Goal: Task Accomplishment & Management: Use online tool/utility

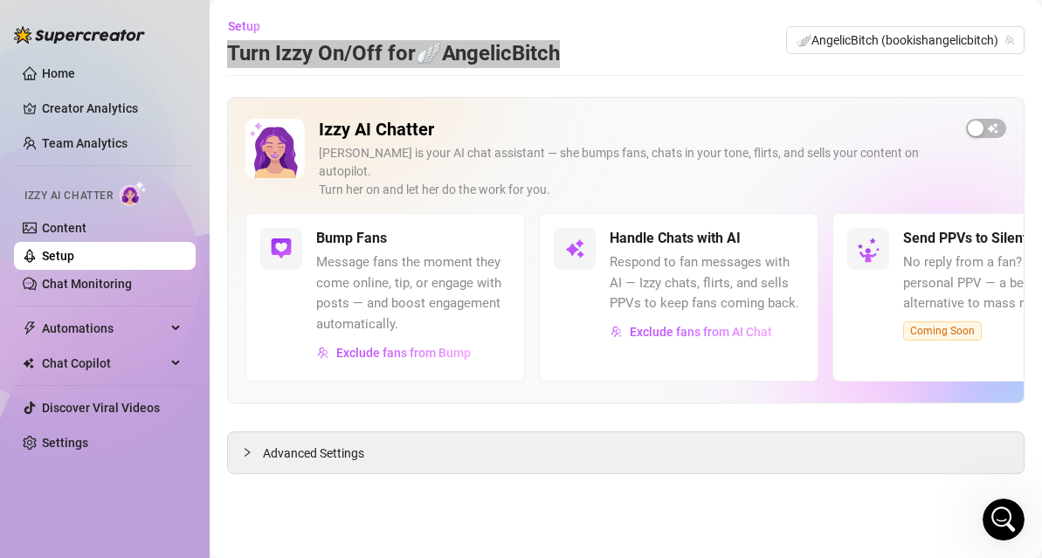
scroll to position [897, 0]
click at [1014, 513] on icon "Open Intercom Messenger" at bounding box center [1001, 517] width 29 height 29
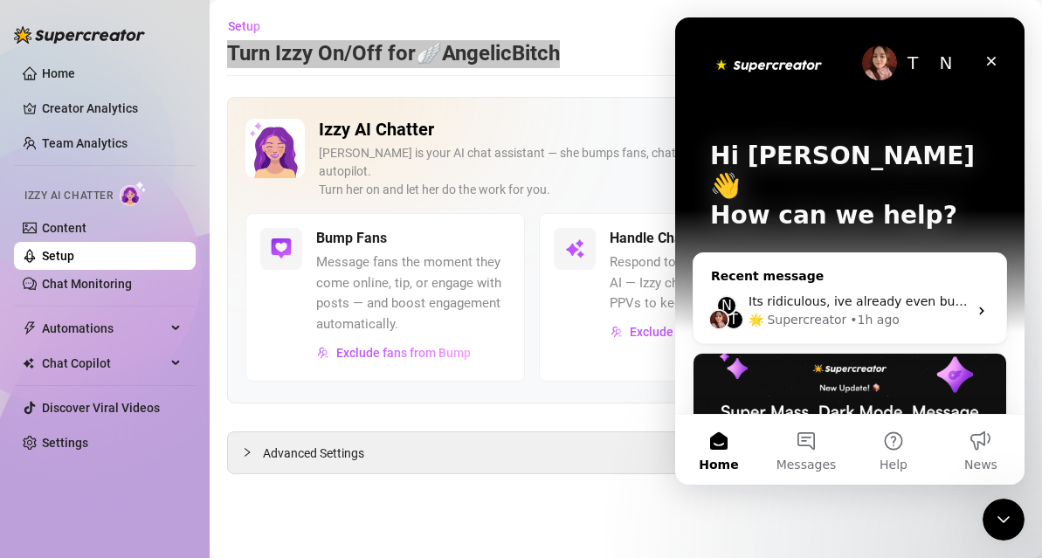
click at [835, 311] on div "🌟 Supercreator" at bounding box center [798, 320] width 98 height 18
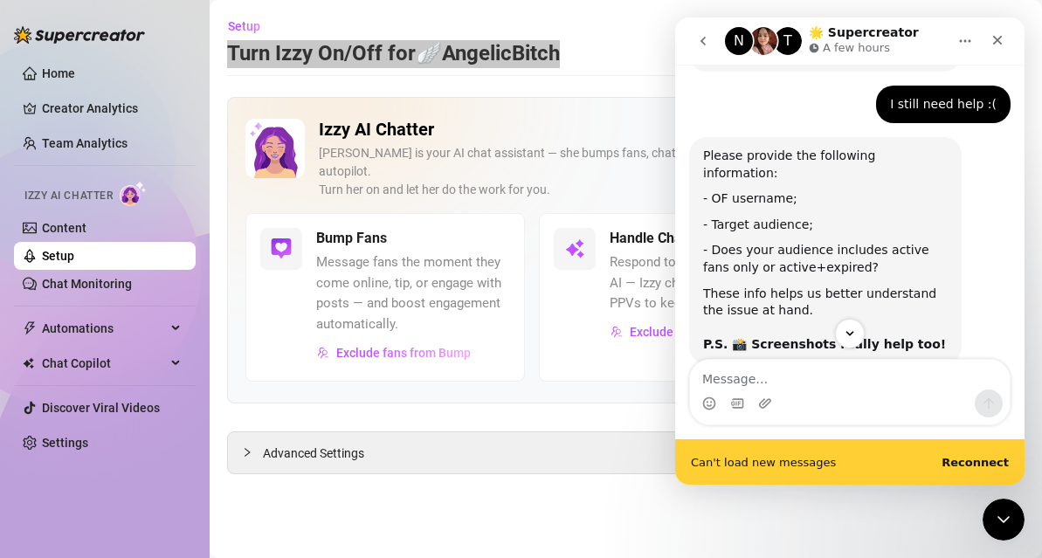
scroll to position [943, 0]
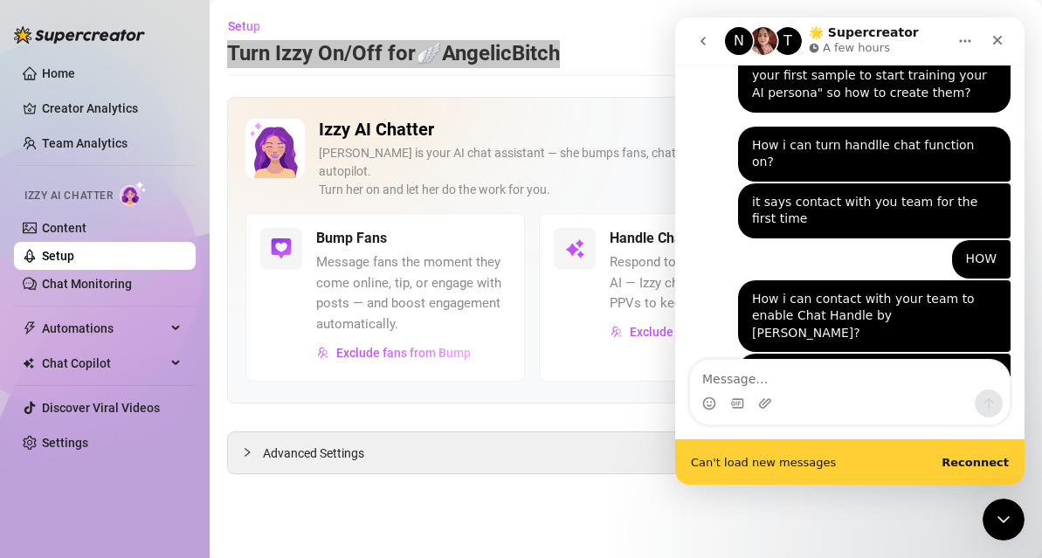
click at [975, 467] on b "Reconnect" at bounding box center [975, 462] width 67 height 13
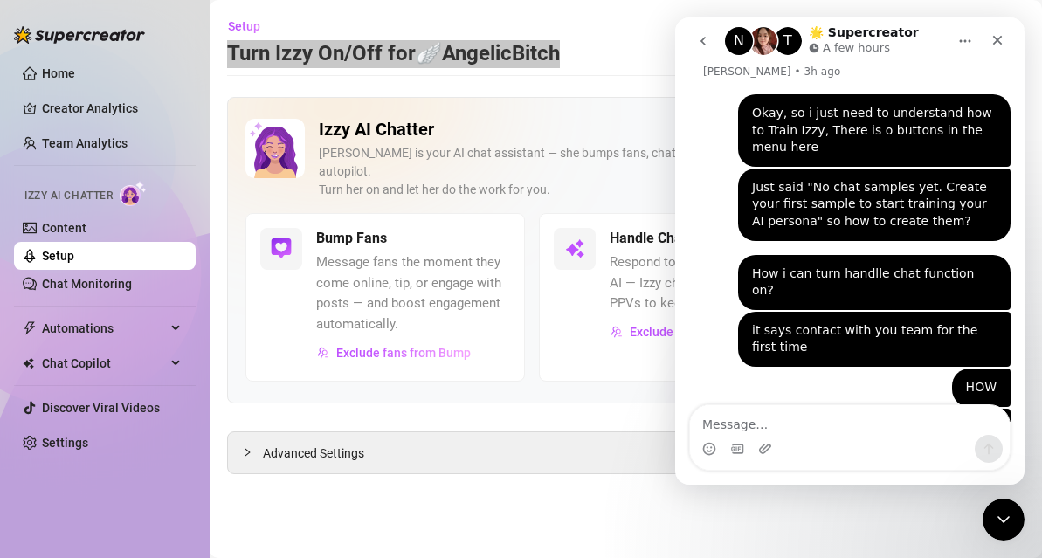
scroll to position [897, 0]
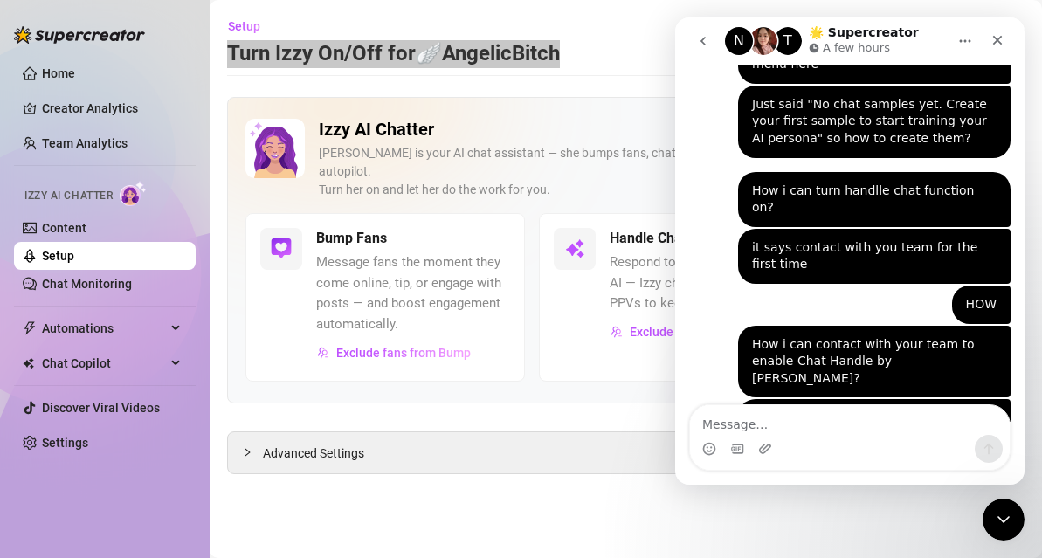
click at [709, 30] on button "go back" at bounding box center [703, 40] width 33 height 33
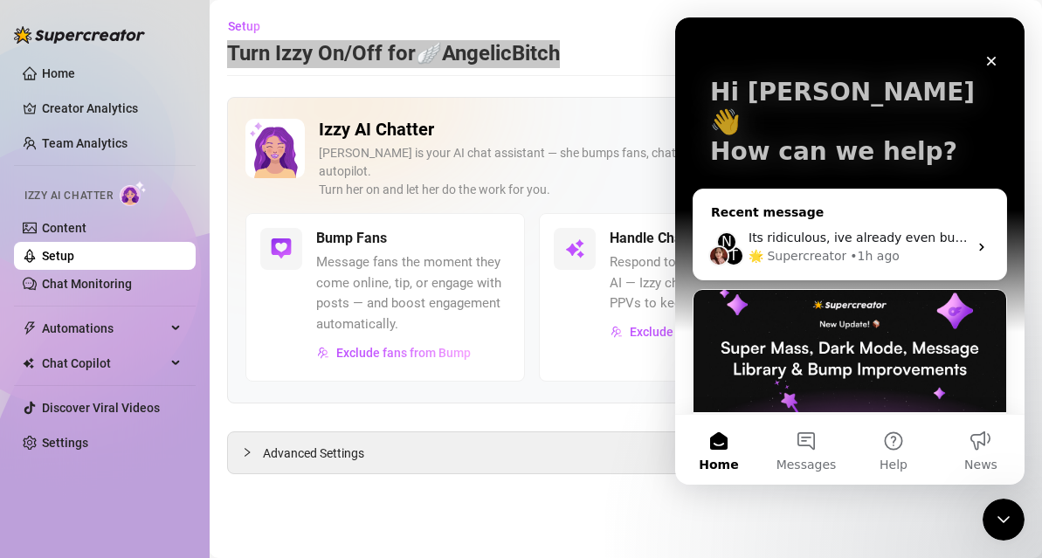
scroll to position [36, 0]
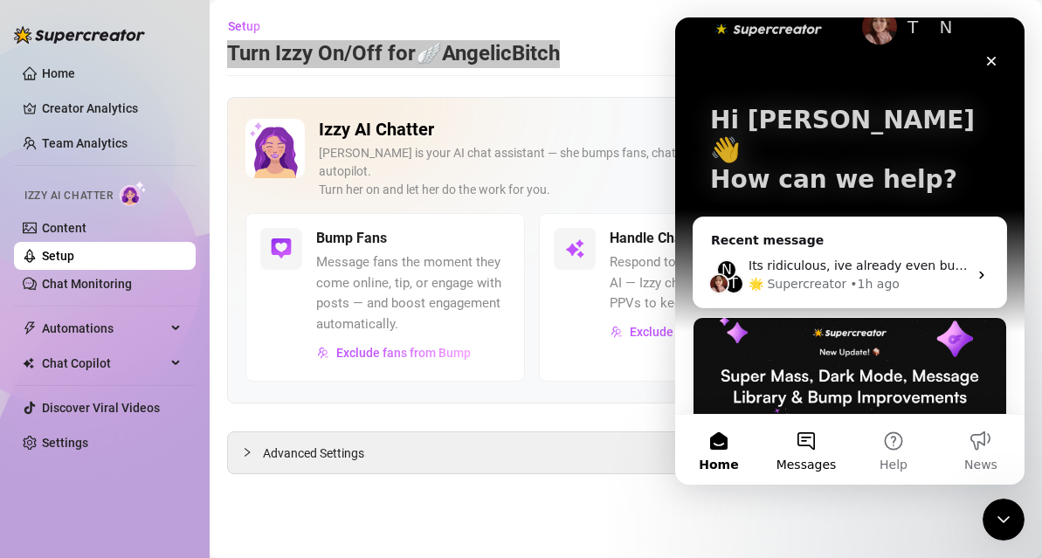
click at [803, 435] on button "Messages" at bounding box center [806, 450] width 87 height 70
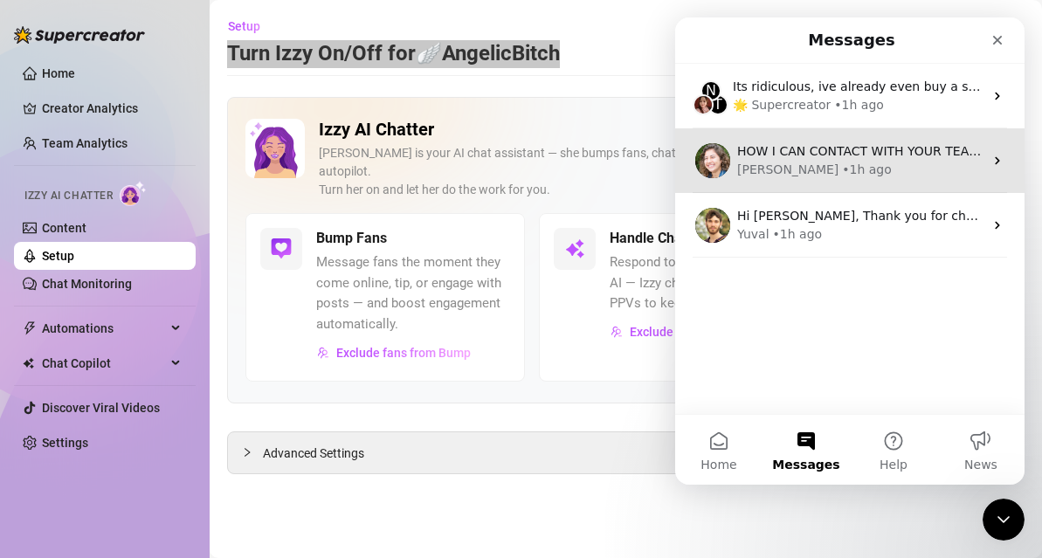
click at [836, 159] on div "HOW I CAN CONTACT WITH YOUR TEAM TO ACTIVATE CHAT HANDLE" at bounding box center [860, 151] width 246 height 18
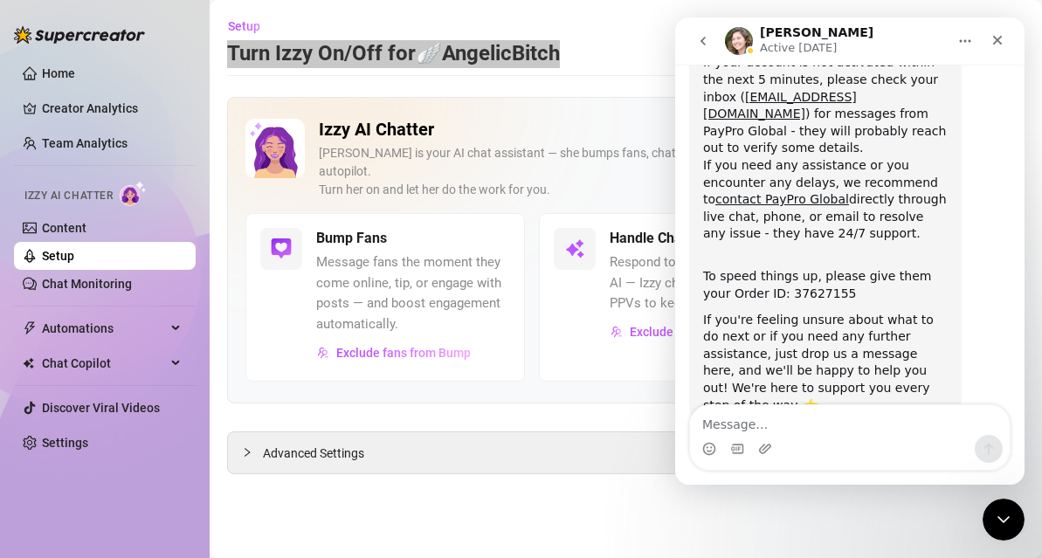
scroll to position [375, 0]
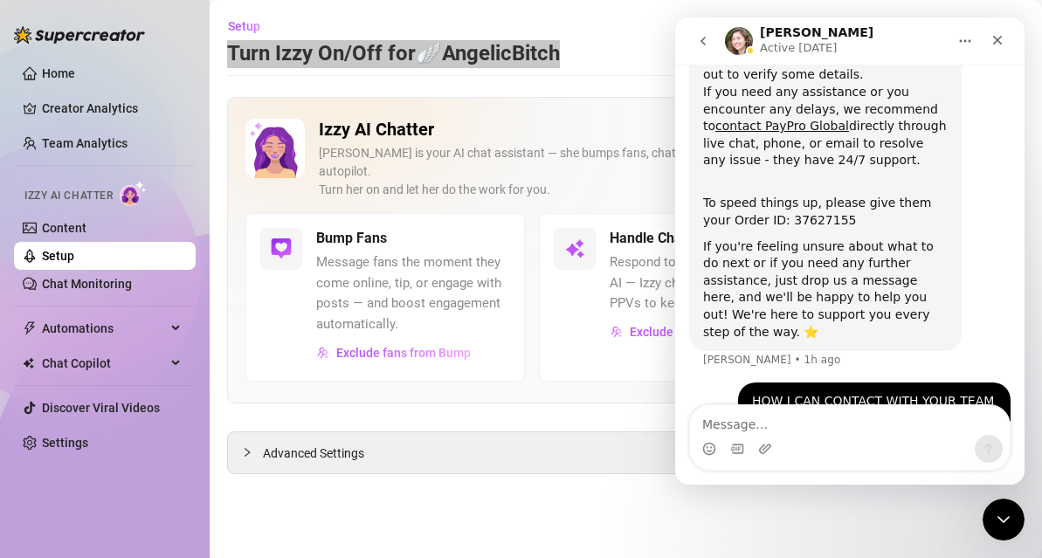
click at [694, 42] on button "go back" at bounding box center [703, 40] width 33 height 33
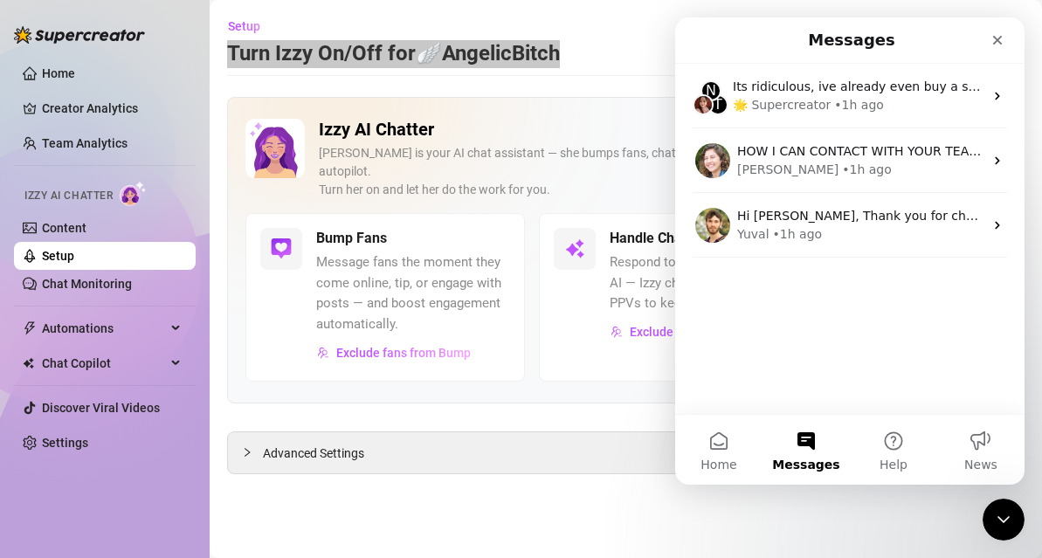
scroll to position [0, 0]
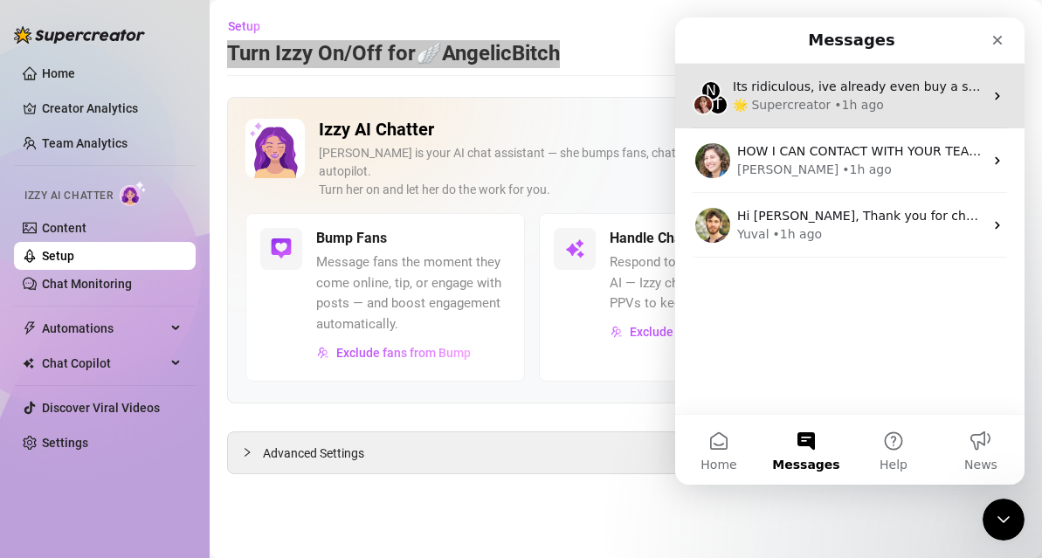
click at [834, 109] on div "• 1h ago" at bounding box center [859, 105] width 50 height 18
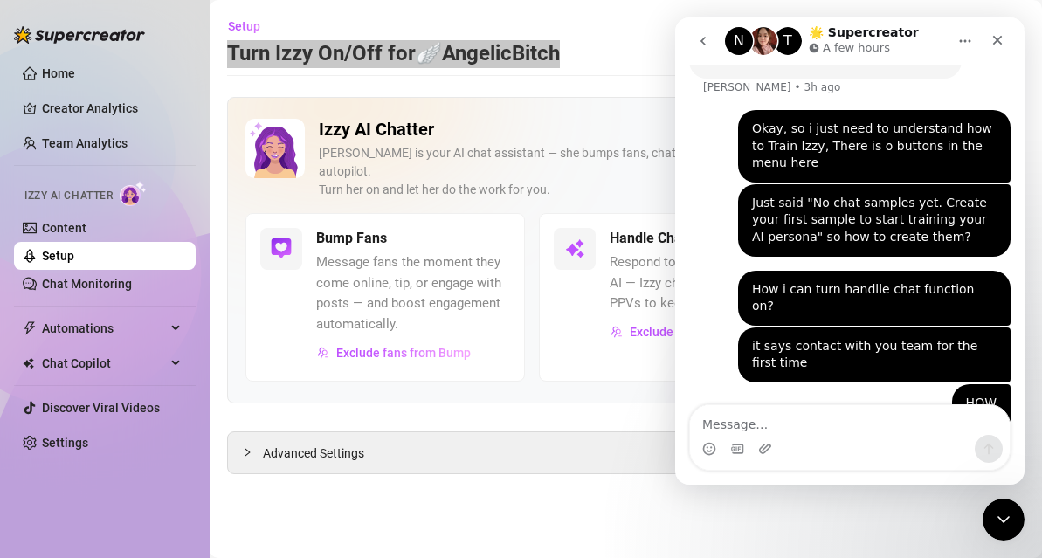
scroll to position [897, 0]
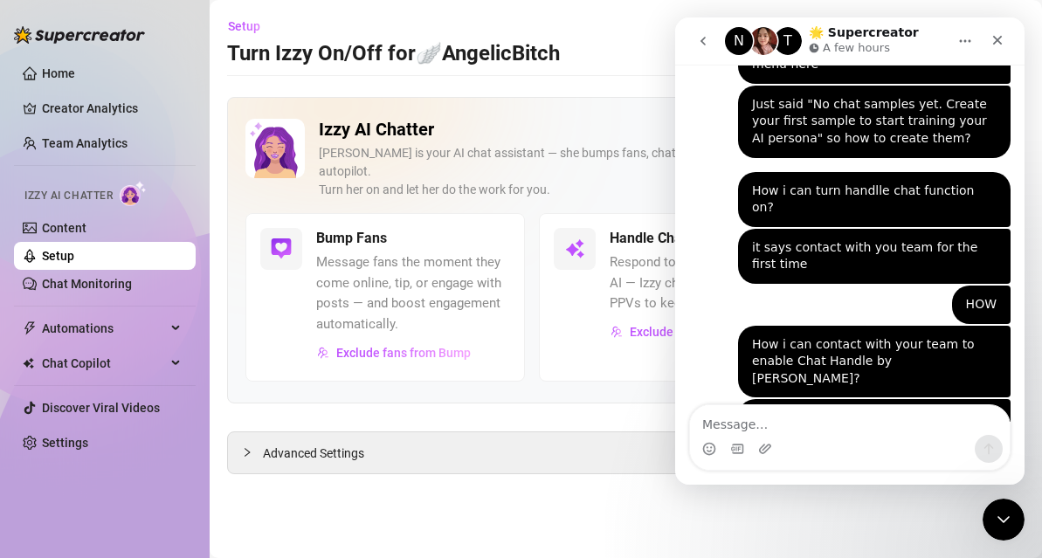
click at [567, 490] on main "Setup Turn Izzy On/Off for 🪽AngelicBitch 🪽AngelicBitch (bookishangelicbitch) Iz…" at bounding box center [626, 279] width 833 height 558
click at [707, 45] on icon "go back" at bounding box center [703, 41] width 14 height 14
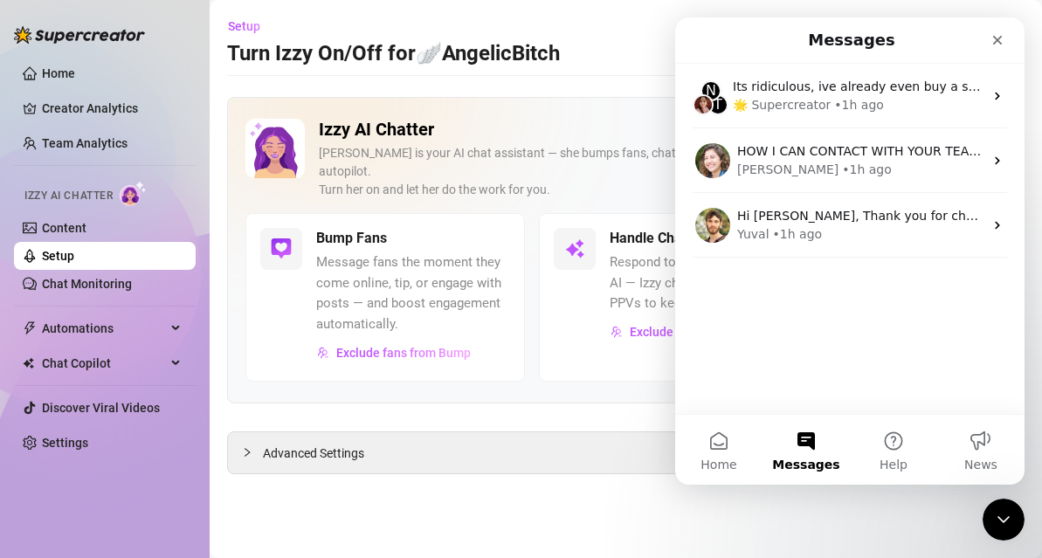
scroll to position [0, 0]
click at [854, 38] on h1 "Messages" at bounding box center [852, 40] width 94 height 30
click at [889, 442] on button "Help" at bounding box center [893, 450] width 87 height 70
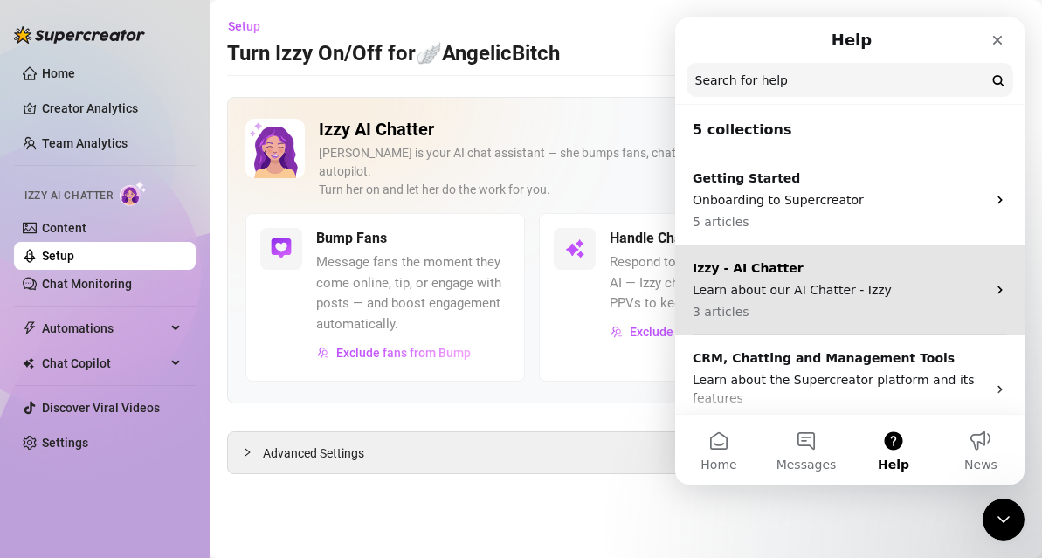
scroll to position [209, 0]
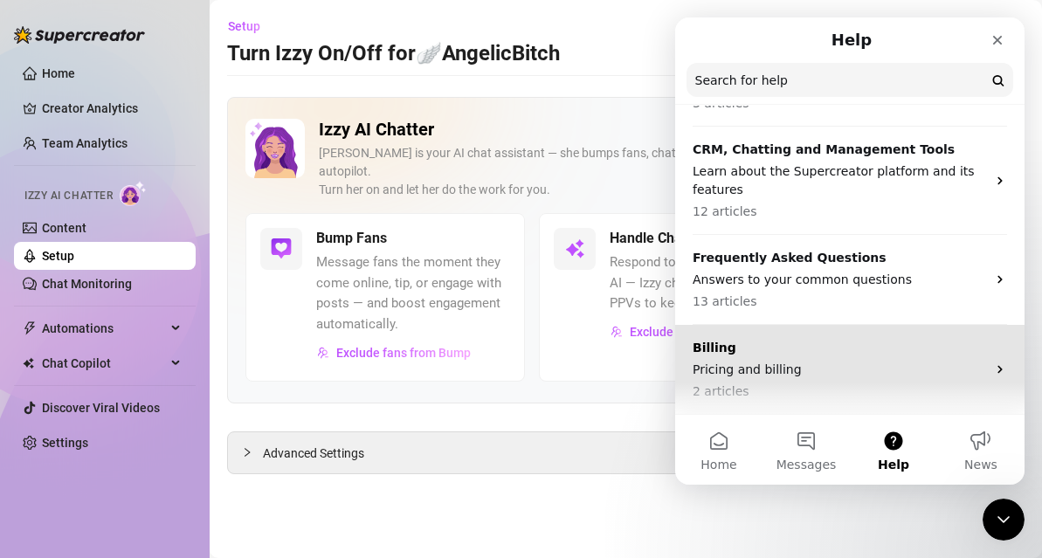
click at [850, 356] on div "Billing Pricing and billing 2 articles" at bounding box center [840, 370] width 294 height 62
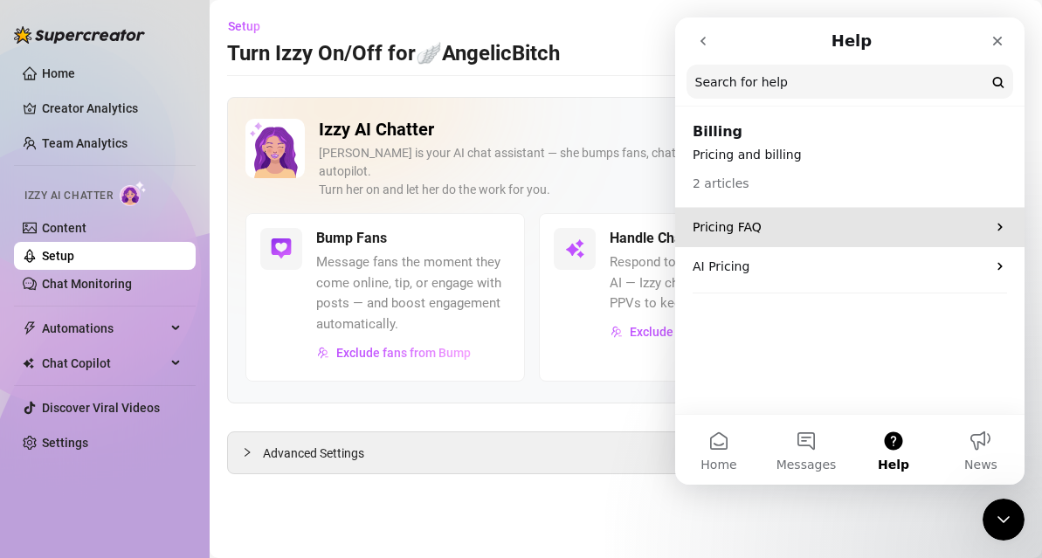
click at [814, 224] on p "Pricing FAQ" at bounding box center [840, 227] width 294 height 18
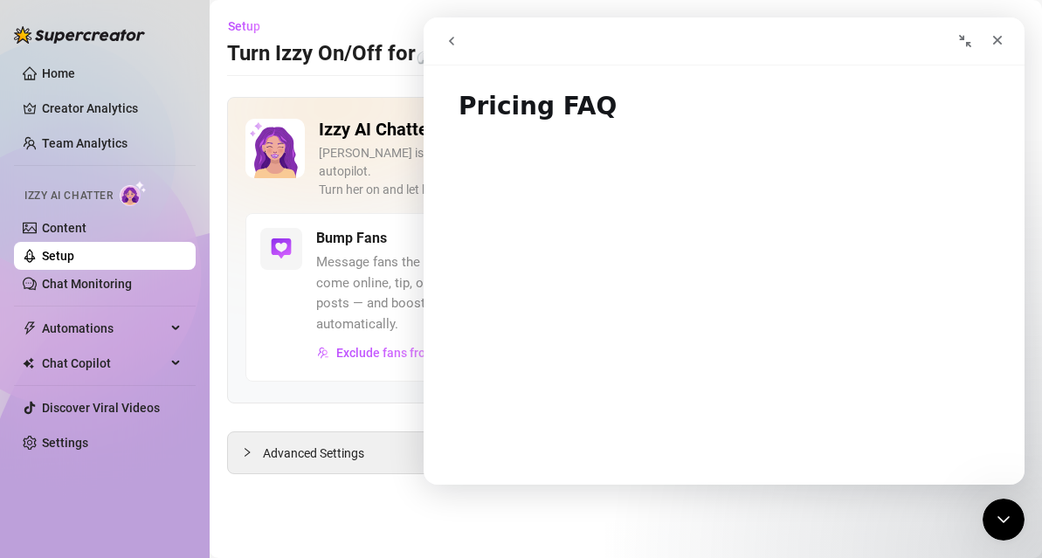
click at [455, 31] on button "go back" at bounding box center [451, 40] width 33 height 33
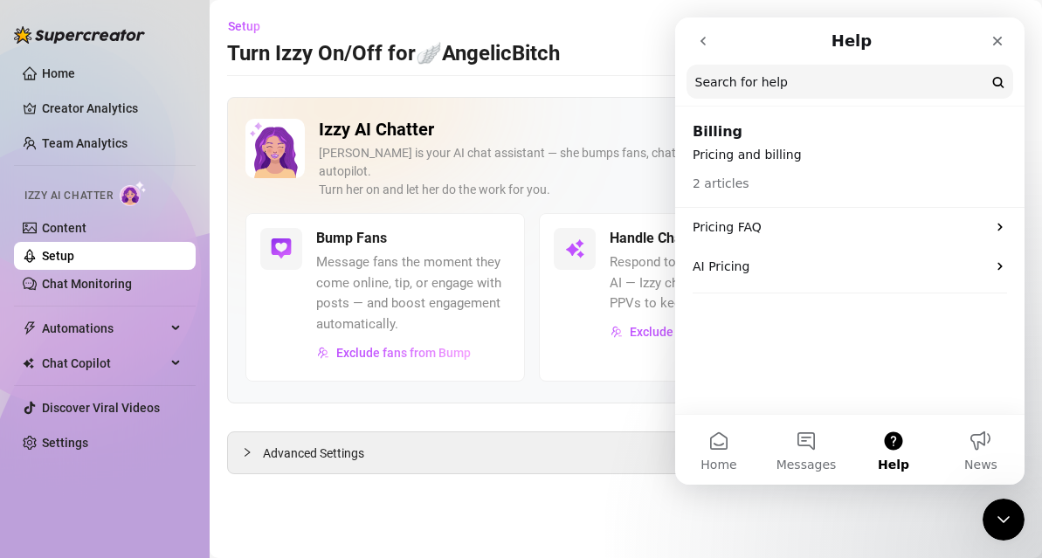
click at [704, 45] on icon "go back" at bounding box center [703, 41] width 14 height 14
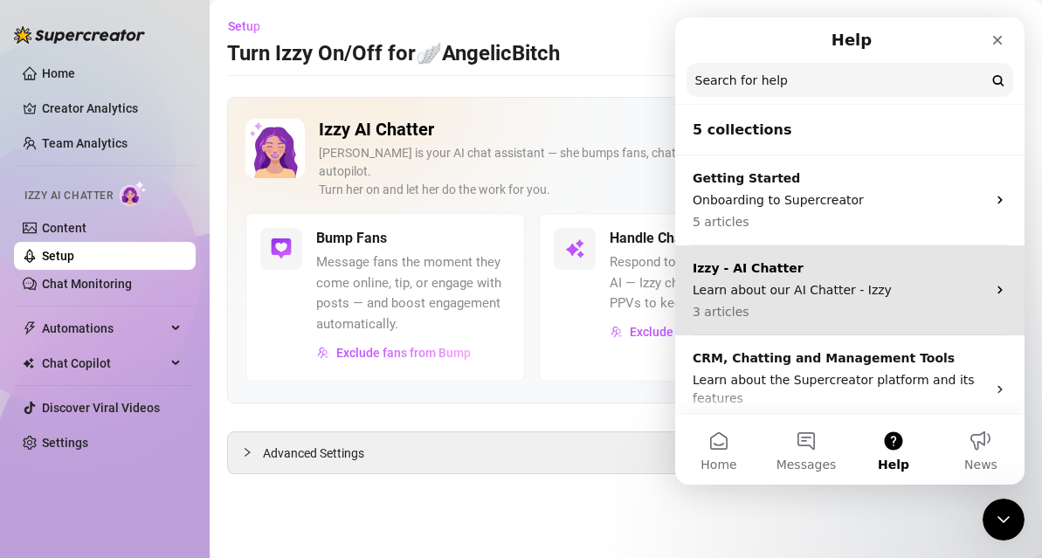
click at [807, 277] on div "Izzy - AI Chatter Learn about our AI Chatter - Izzy 3 articles" at bounding box center [840, 290] width 294 height 62
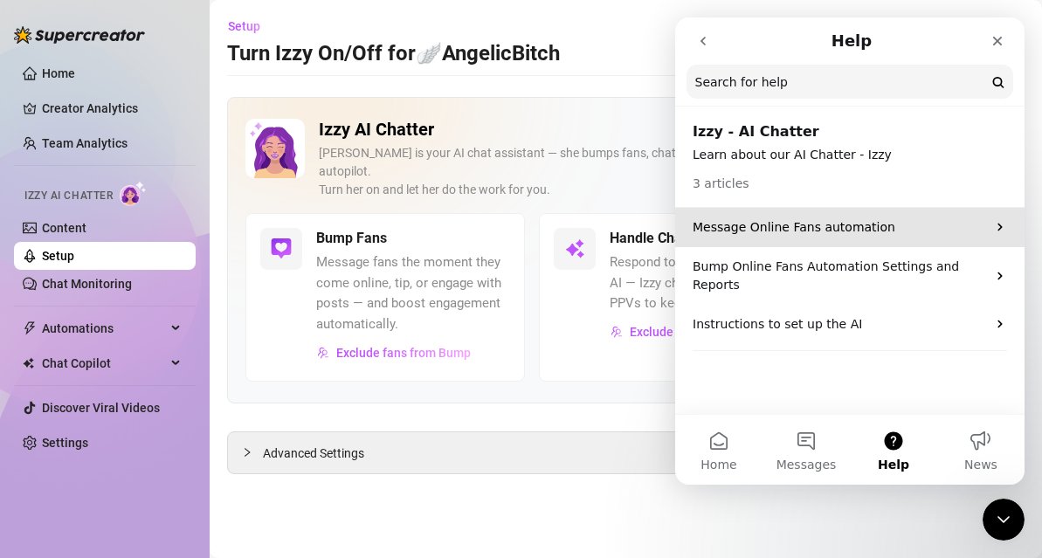
click at [783, 231] on p "Message Online Fans automation" at bounding box center [840, 227] width 294 height 18
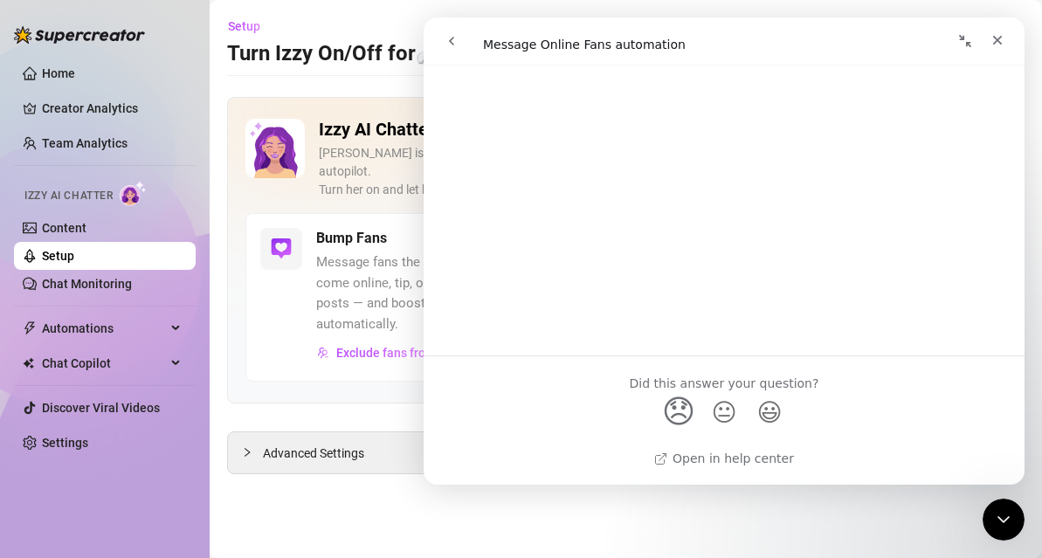
scroll to position [5989, 0]
click at [699, 464] on link "Open in help center" at bounding box center [724, 460] width 140 height 14
click at [994, 45] on icon "Close" at bounding box center [998, 40] width 14 height 14
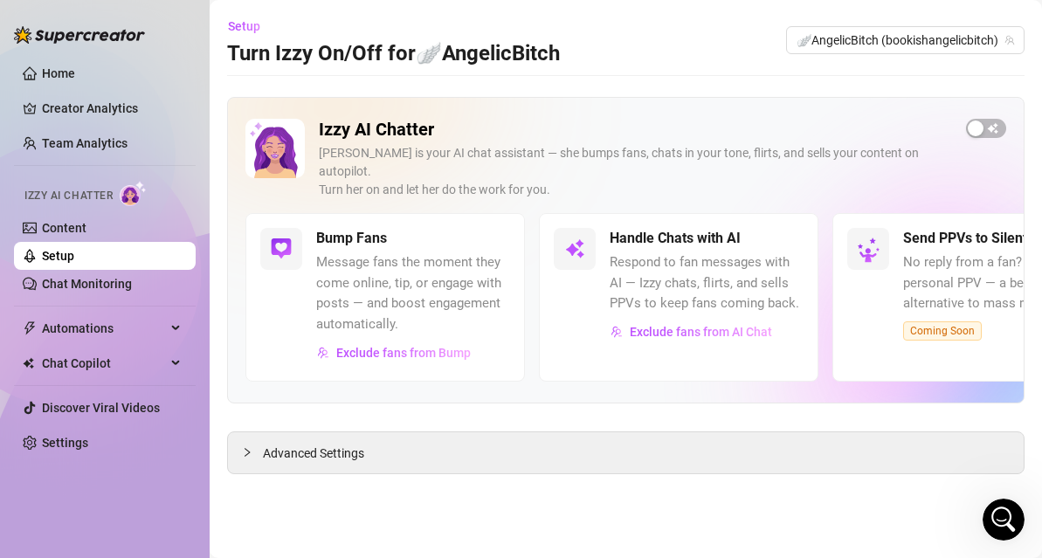
click at [709, 123] on h2 "Izzy AI Chatter" at bounding box center [635, 130] width 633 height 22
click at [1000, 135] on span "button" at bounding box center [986, 128] width 40 height 19
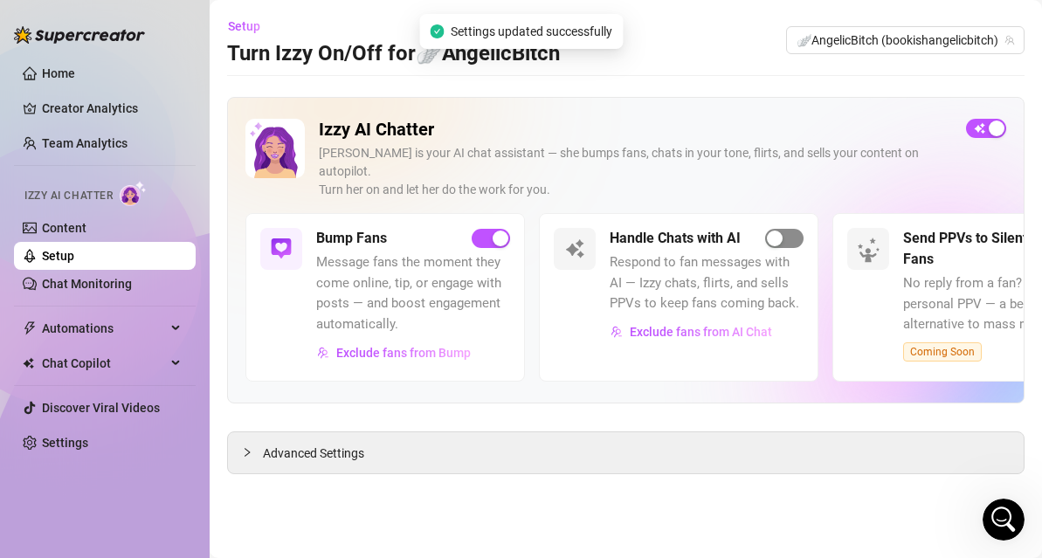
click at [791, 229] on span "button" at bounding box center [784, 238] width 38 height 19
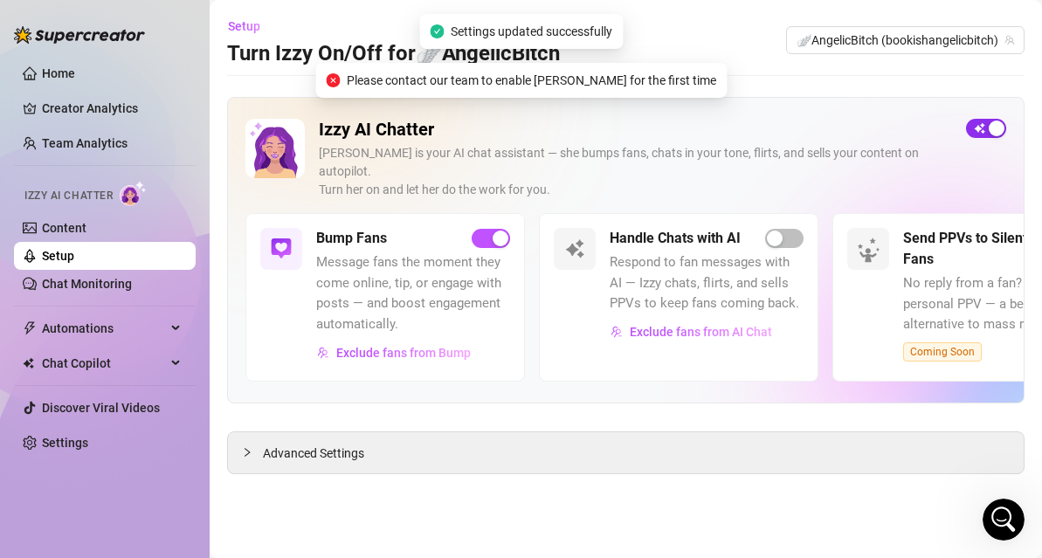
click at [974, 129] on span "button" at bounding box center [986, 128] width 40 height 19
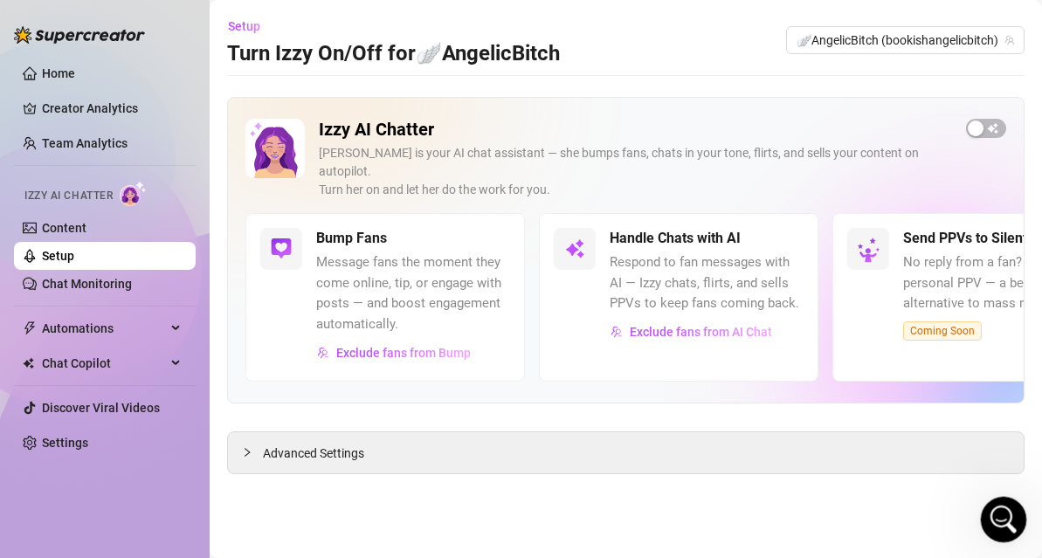
click at [1011, 528] on div "Open Intercom Messenger" at bounding box center [1001, 517] width 58 height 58
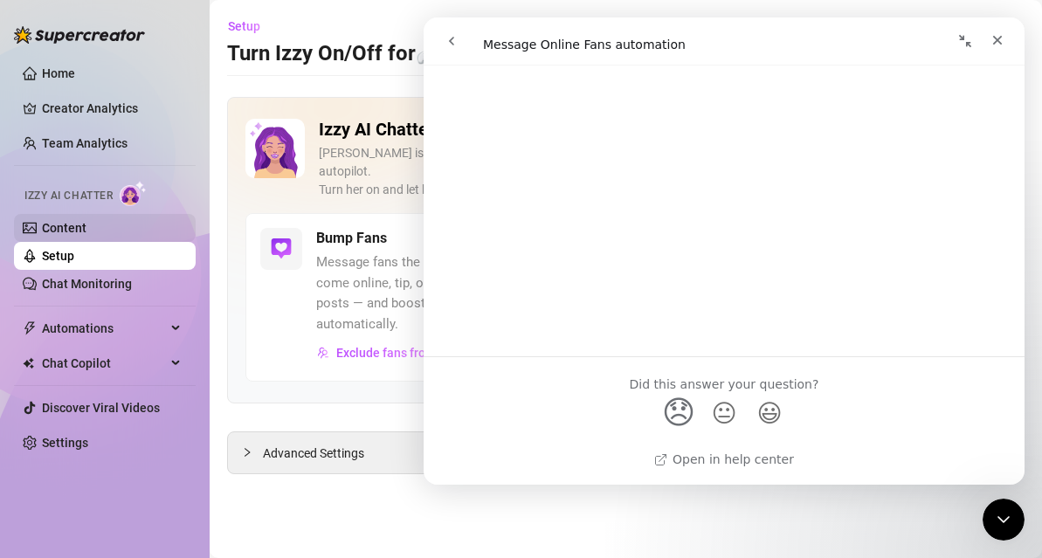
click at [73, 222] on link "Content" at bounding box center [64, 228] width 45 height 14
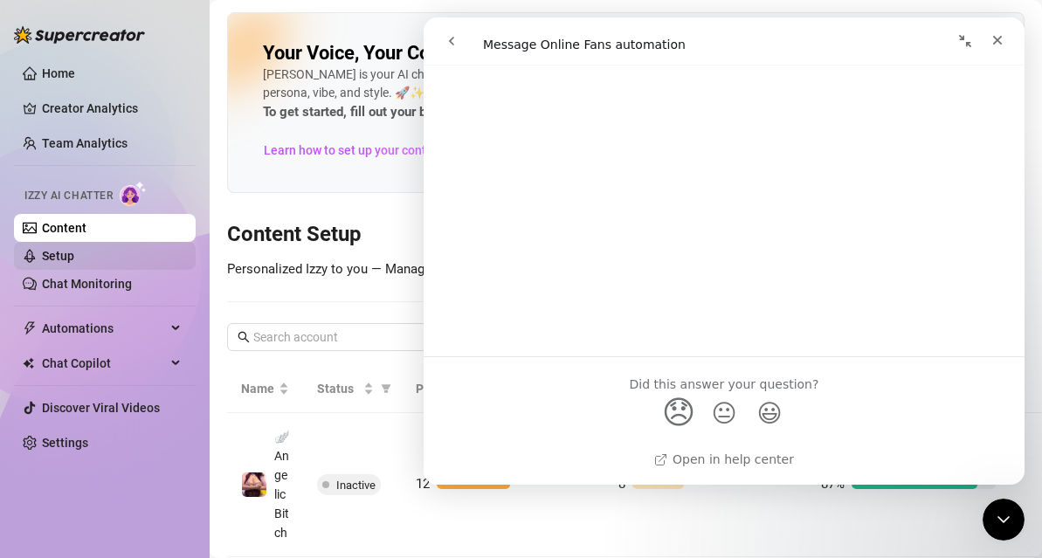
click at [73, 254] on link "Setup" at bounding box center [58, 256] width 32 height 14
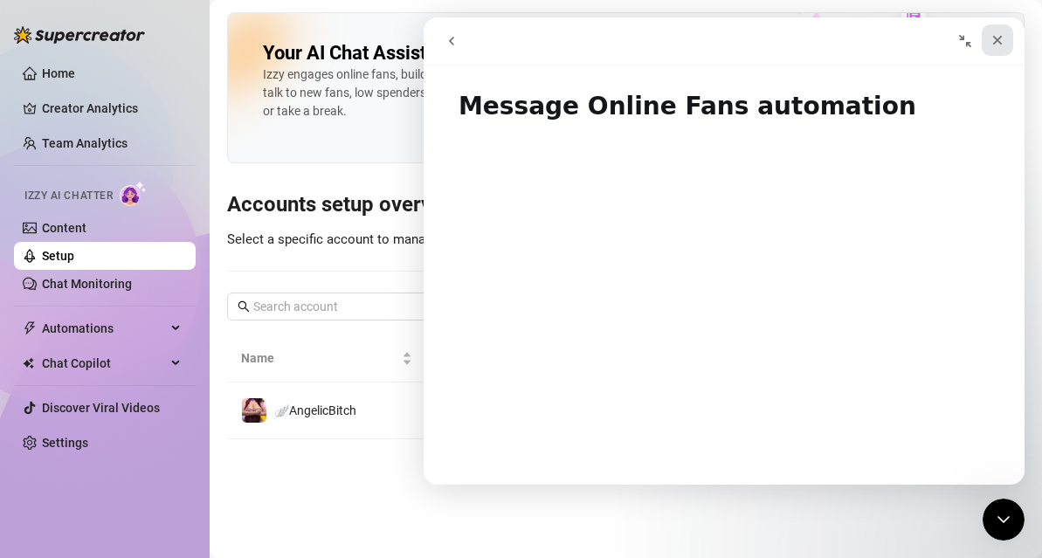
click at [997, 40] on icon "Close" at bounding box center [998, 41] width 10 height 10
